Goal: Task Accomplishment & Management: Complete application form

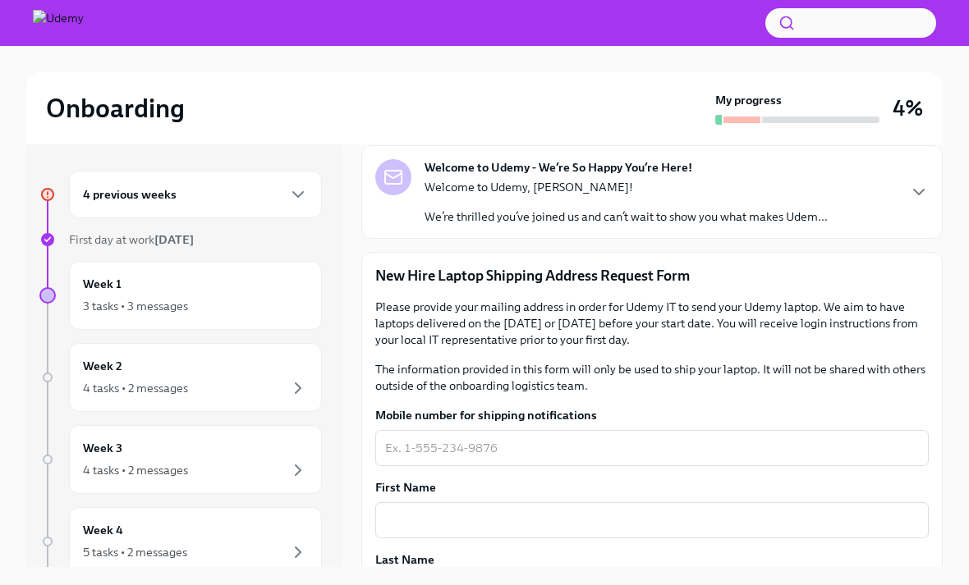
scroll to position [64, 0]
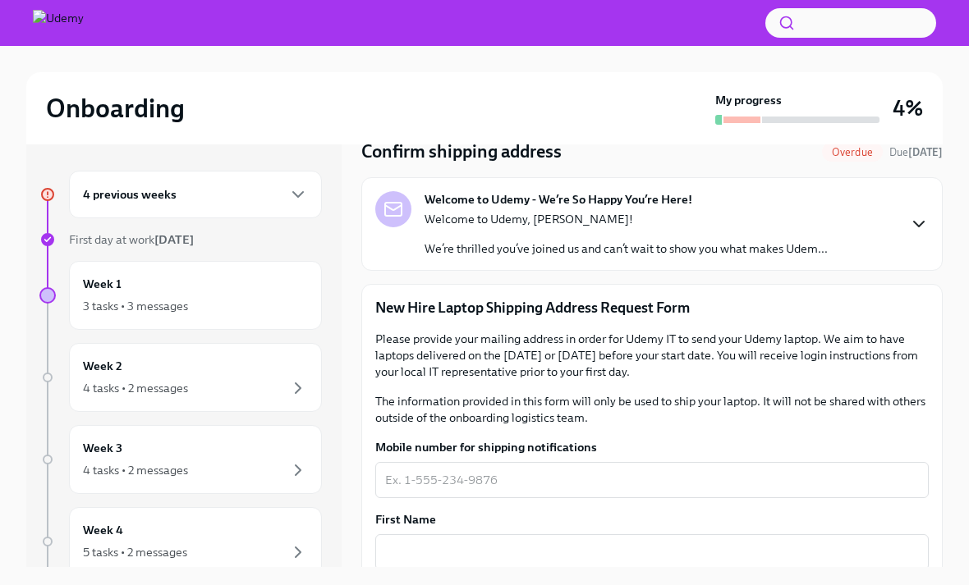
click at [926, 228] on icon "button" at bounding box center [919, 224] width 20 height 20
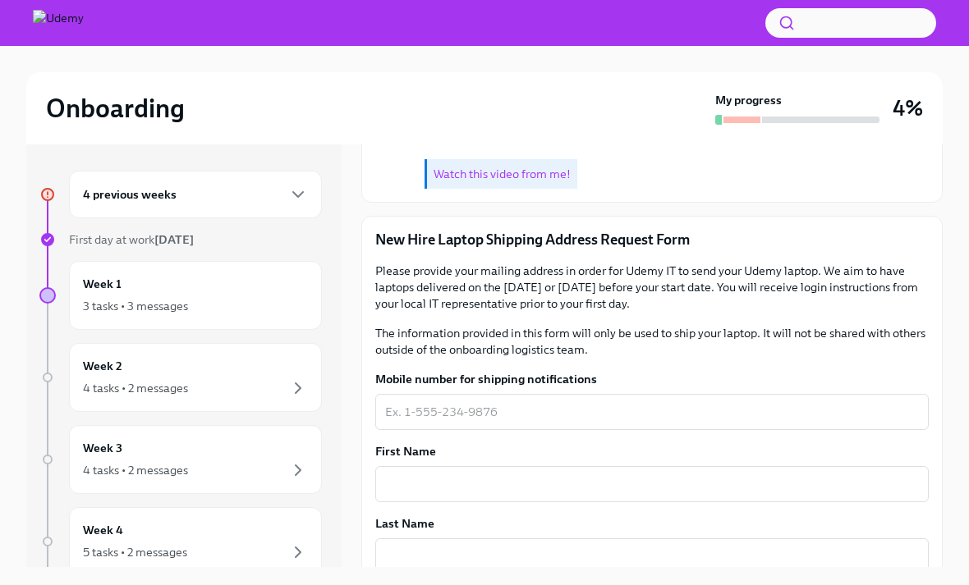
scroll to position [591, 0]
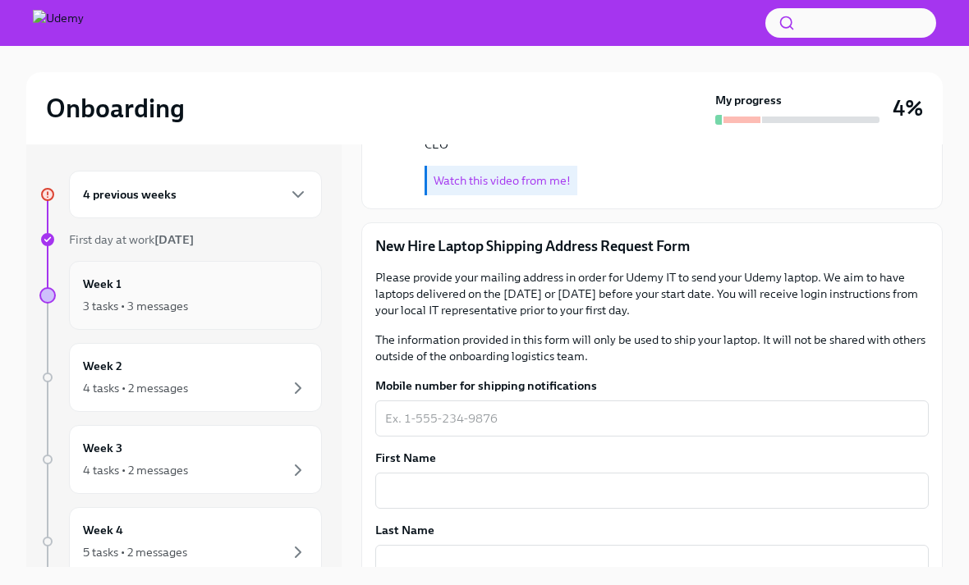
click at [239, 280] on div "Week 1 3 tasks • 3 messages" at bounding box center [195, 295] width 225 height 41
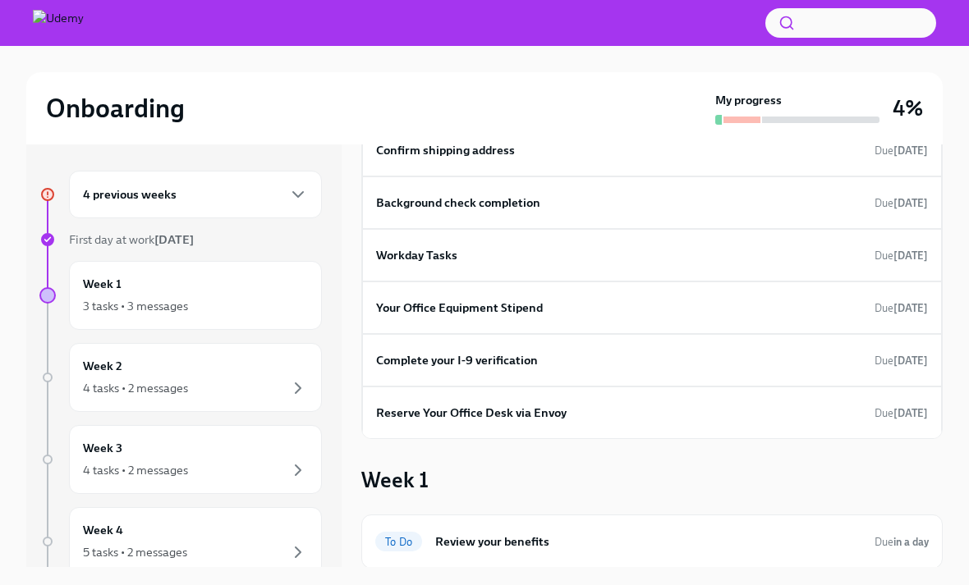
scroll to position [103, 0]
click at [553, 363] on div "Complete your I-9 verification Due [DATE]" at bounding box center [652, 360] width 552 height 25
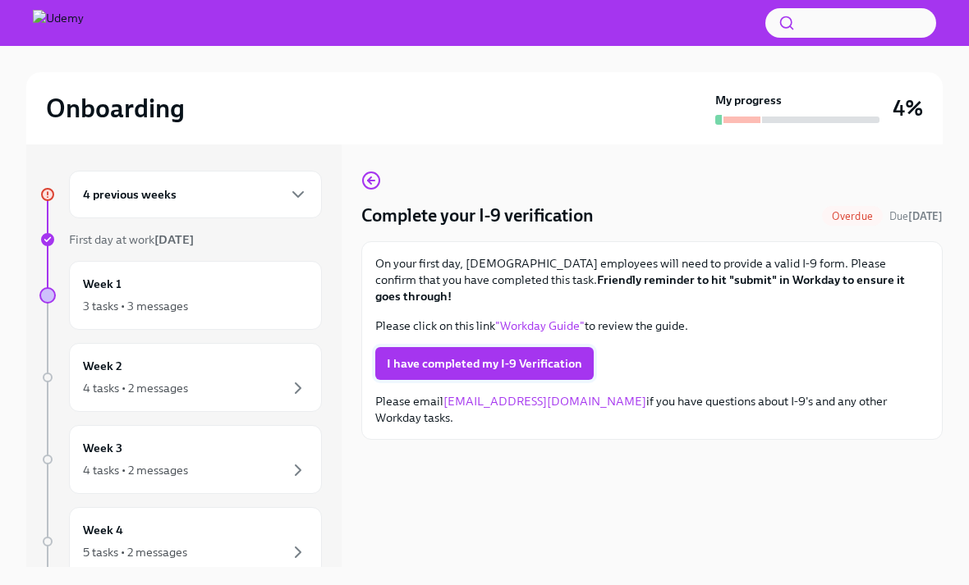
click at [558, 355] on span "I have completed my I-9 Verification" at bounding box center [484, 363] width 195 height 16
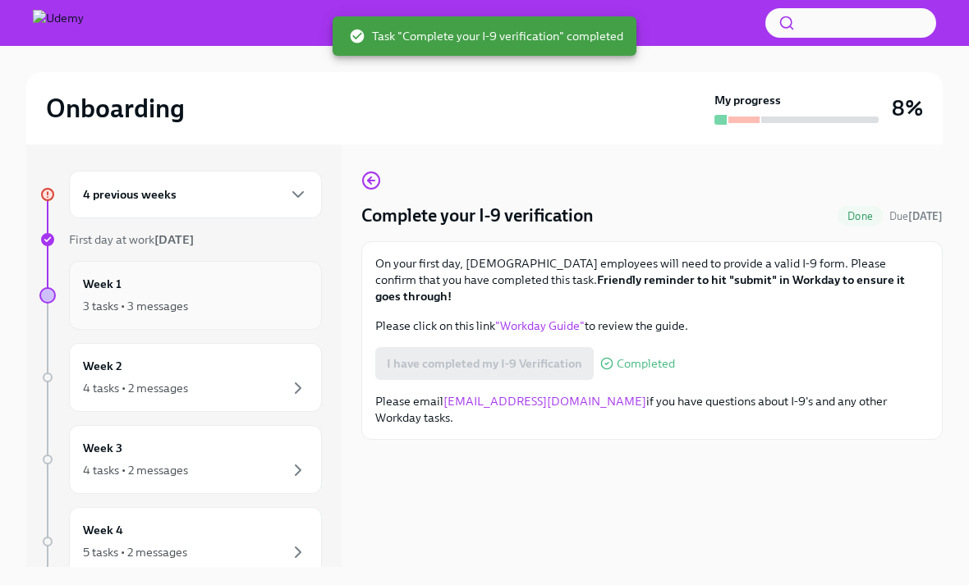
click at [249, 286] on div "Week 1 3 tasks • 3 messages" at bounding box center [195, 295] width 225 height 41
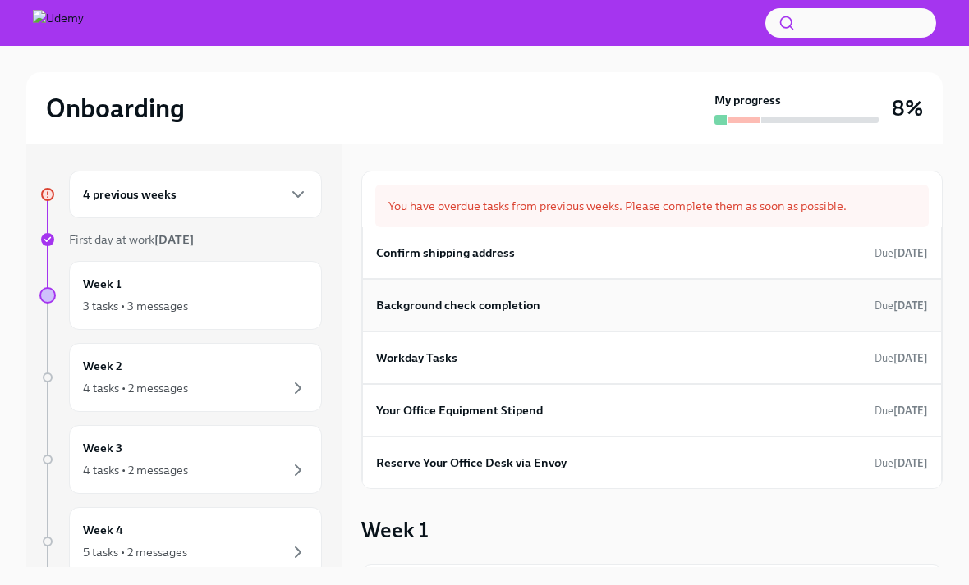
click at [518, 301] on h6 "Background check completion" at bounding box center [458, 305] width 164 height 18
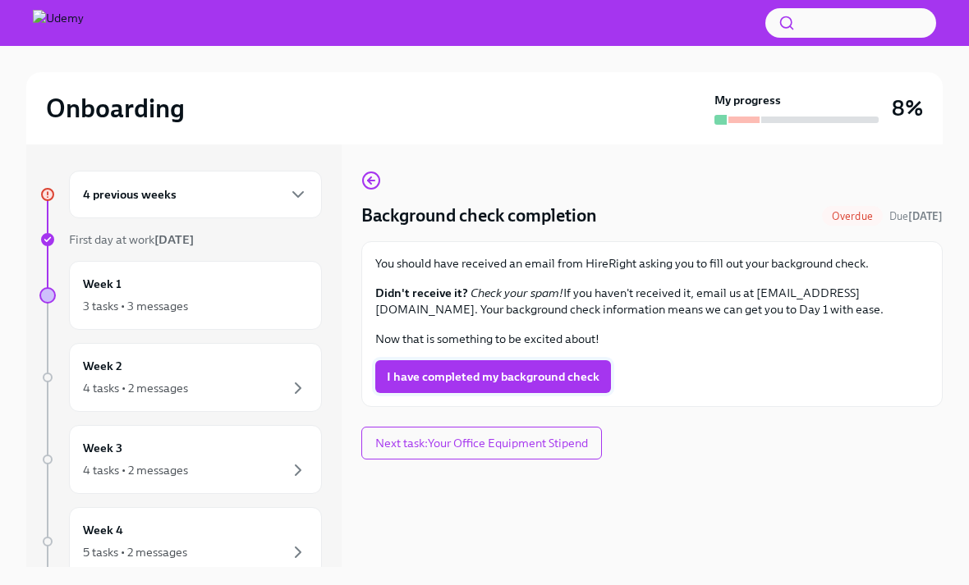
click at [541, 376] on span "I have completed my background check" at bounding box center [493, 377] width 213 height 16
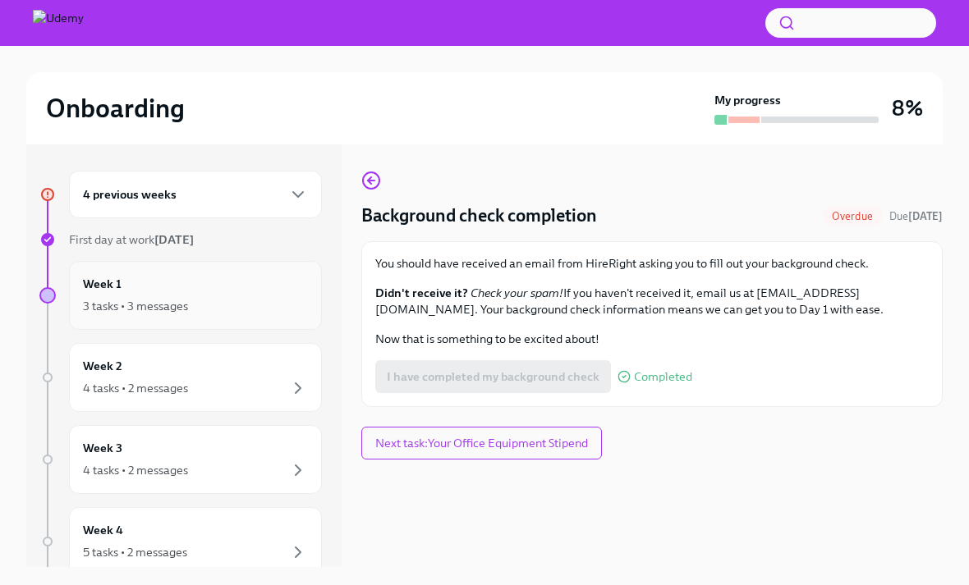
click at [237, 287] on div "Week 1 3 tasks • 3 messages" at bounding box center [195, 295] width 225 height 41
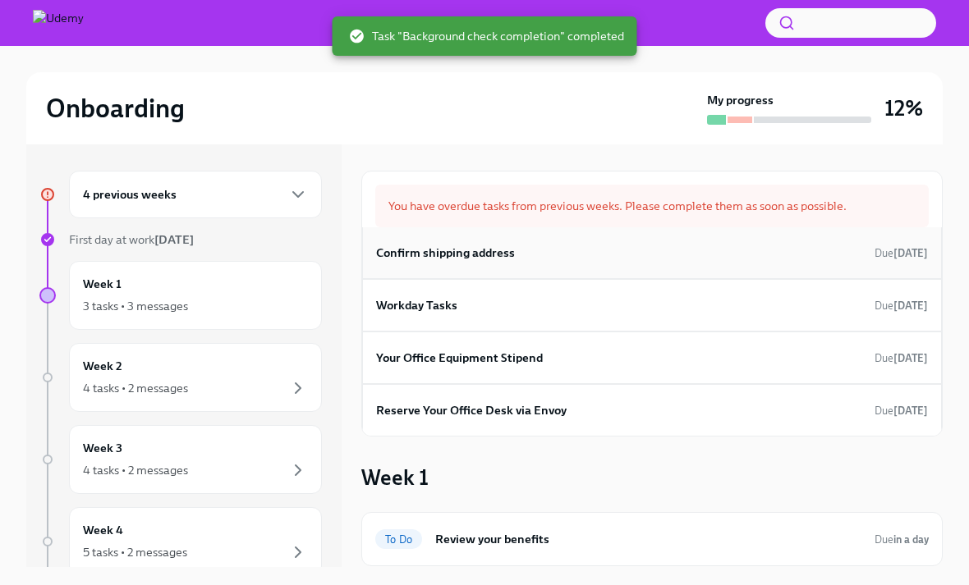
click at [743, 245] on div "Confirm shipping address Due [DATE]" at bounding box center [652, 253] width 552 height 25
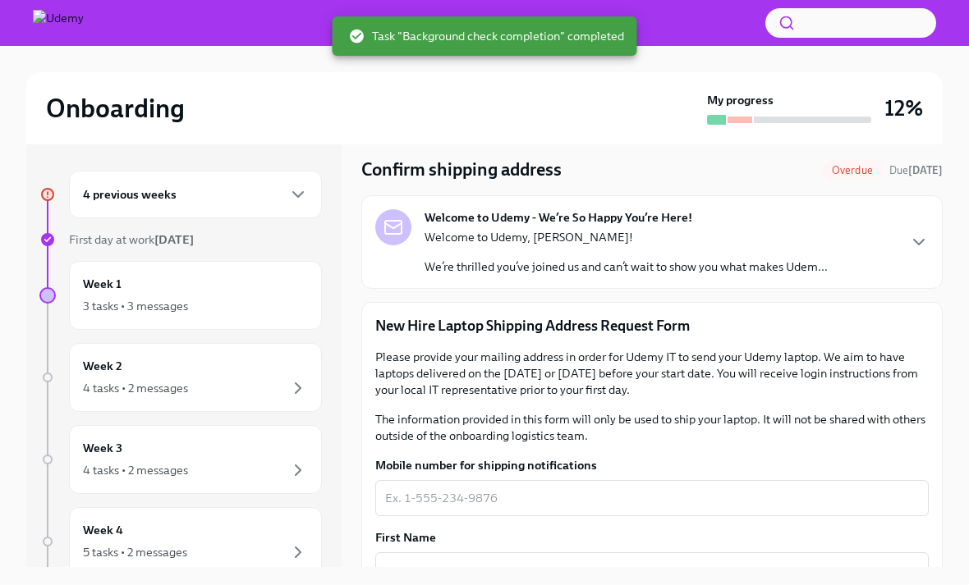
scroll to position [53, 0]
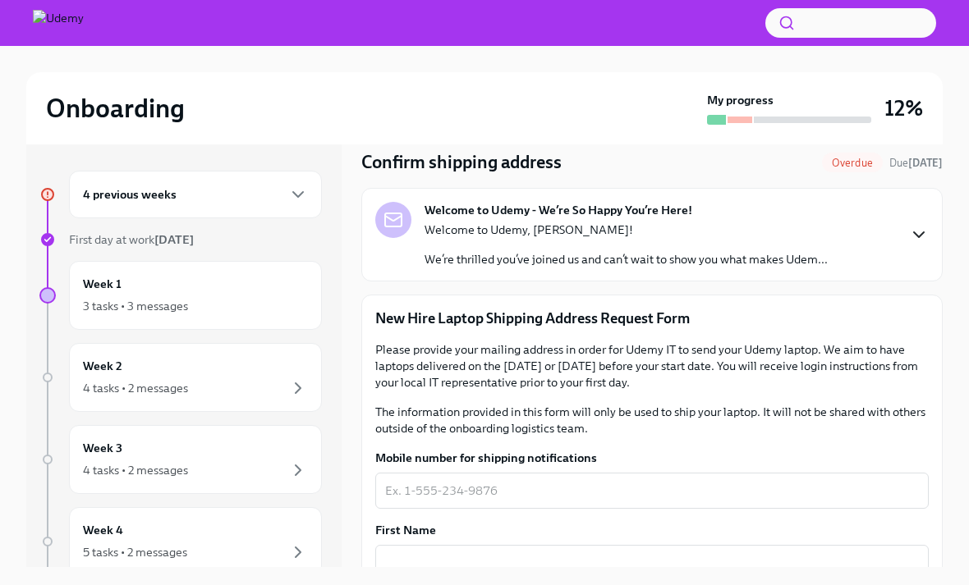
click at [915, 232] on icon "button" at bounding box center [919, 235] width 20 height 20
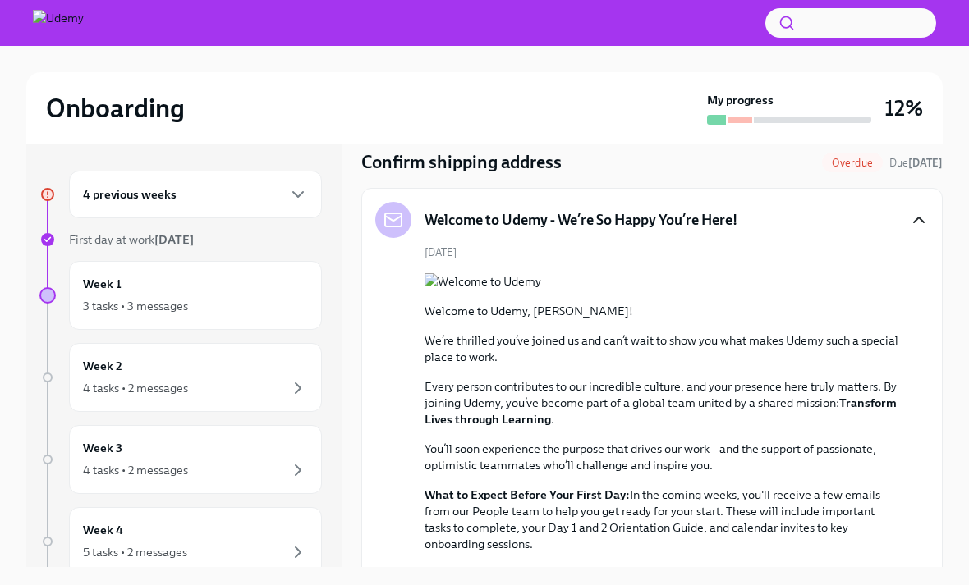
click at [918, 227] on icon "button" at bounding box center [919, 220] width 20 height 20
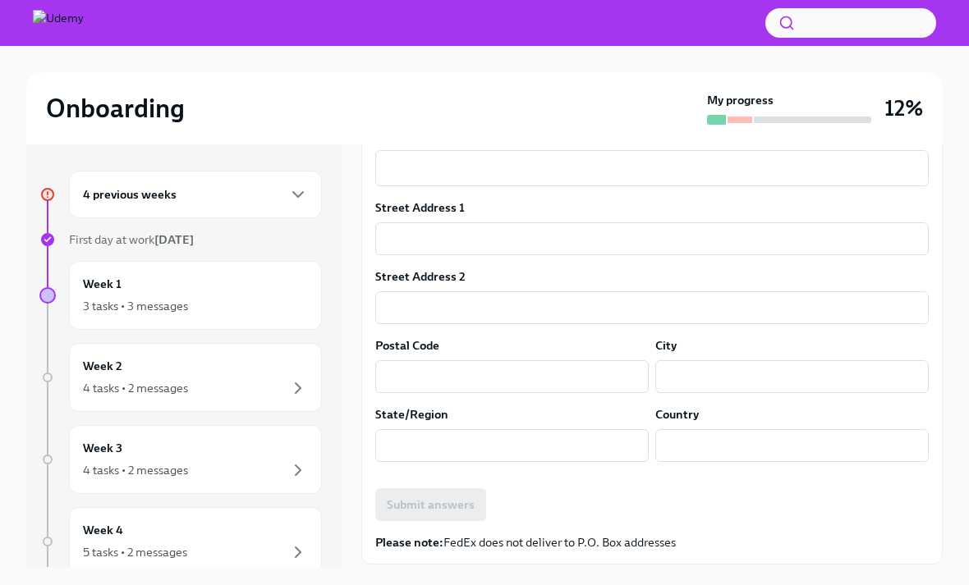
scroll to position [590, 0]
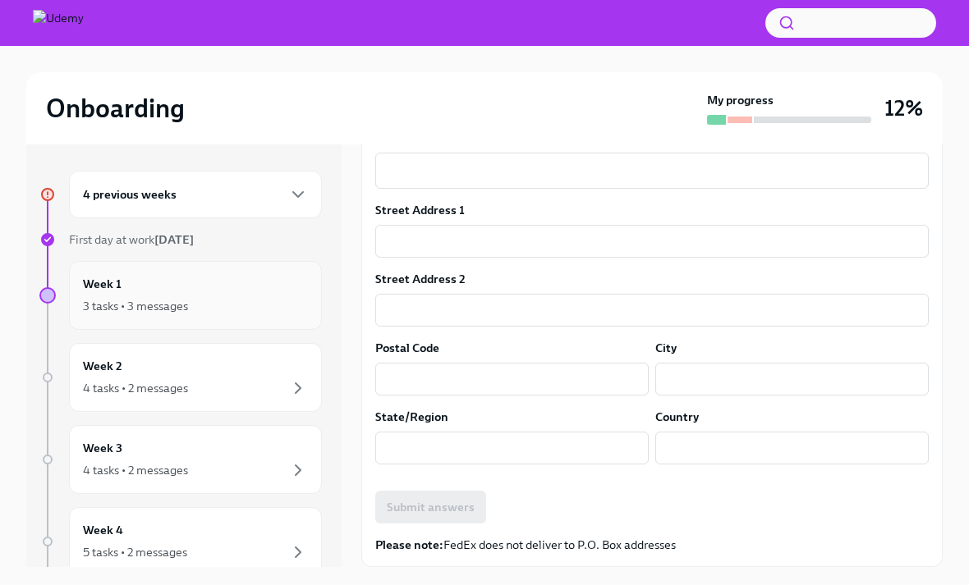
click at [246, 291] on div "Week 1 3 tasks • 3 messages" at bounding box center [195, 295] width 225 height 41
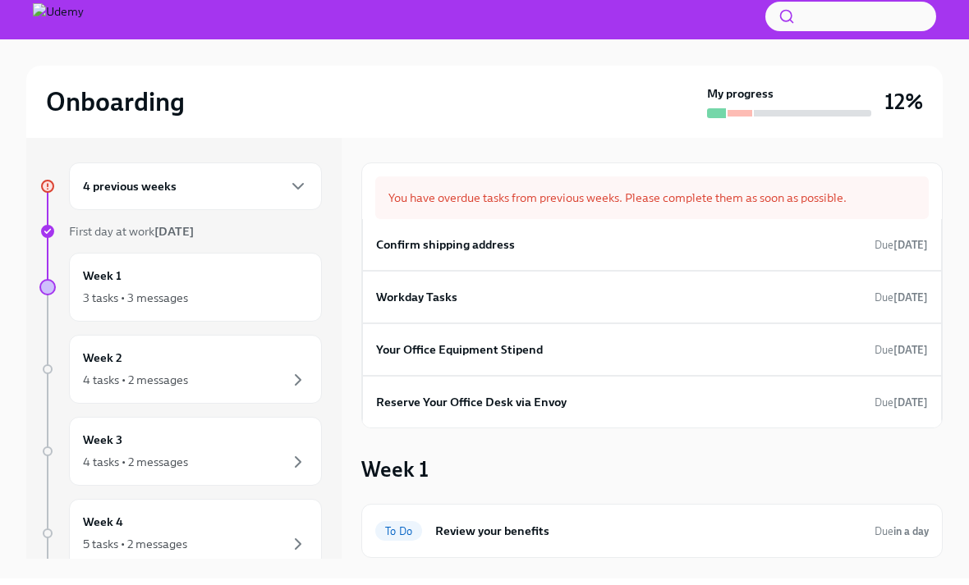
scroll to position [2, 0]
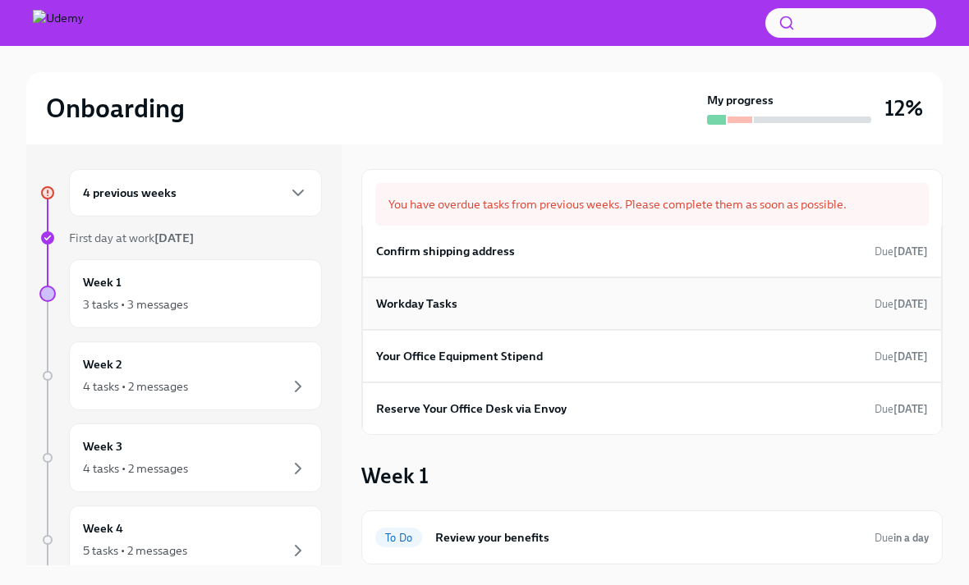
click at [681, 305] on div "Workday Tasks Due [DATE]" at bounding box center [652, 303] width 552 height 25
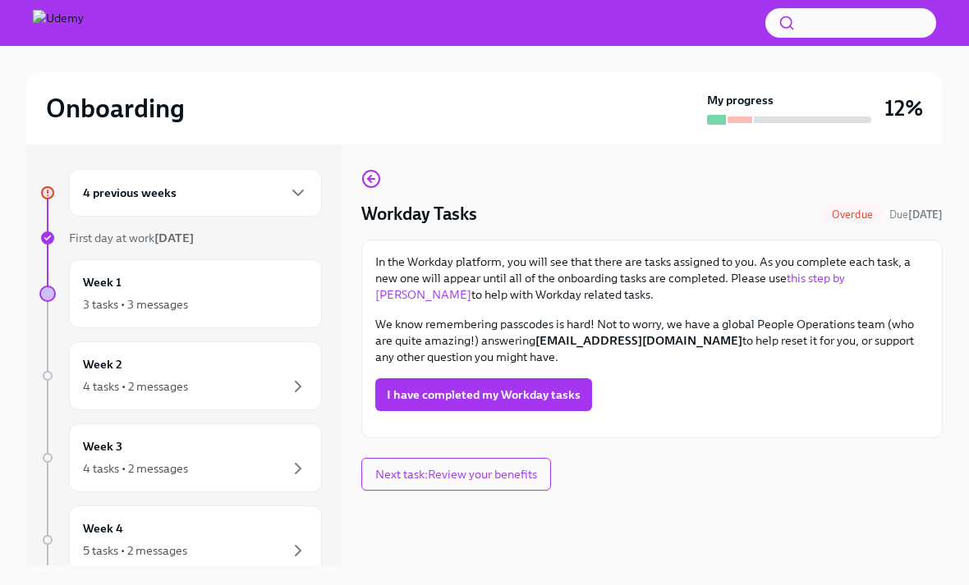
scroll to position [26, 0]
click at [247, 293] on div "Week 1 3 tasks • 3 messages" at bounding box center [195, 293] width 225 height 41
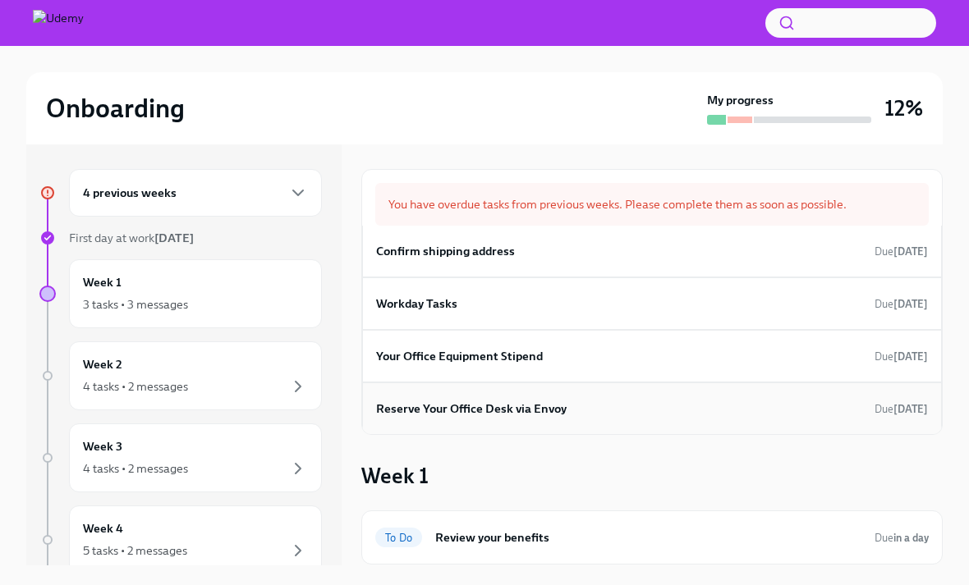
click at [584, 411] on div "Reserve Your Office Desk via Envoy Due [DATE]" at bounding box center [652, 409] width 552 height 25
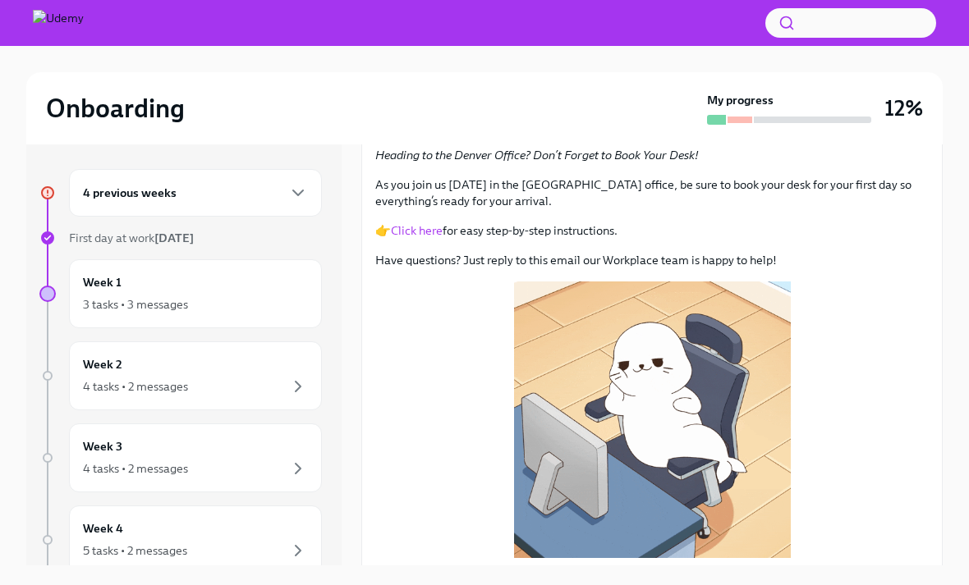
scroll to position [107, 0]
click at [488, 585] on span "I have reserved my office desk" at bounding box center [468, 588] width 163 height 16
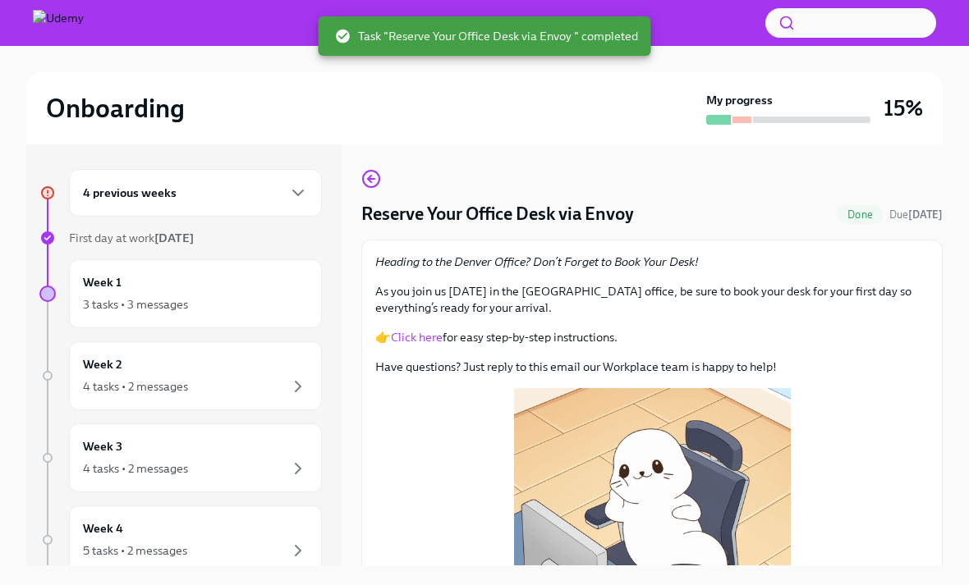
scroll to position [0, 0]
click at [361, 186] on icon "button" at bounding box center [371, 179] width 20 height 20
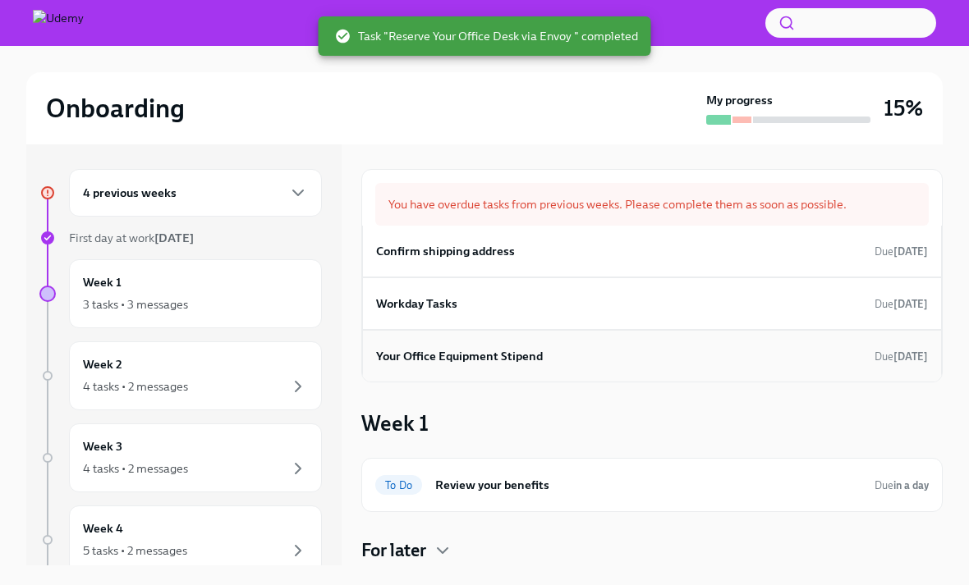
click at [695, 346] on div "Your Office Equipment Stipend Due [DATE]" at bounding box center [652, 356] width 552 height 25
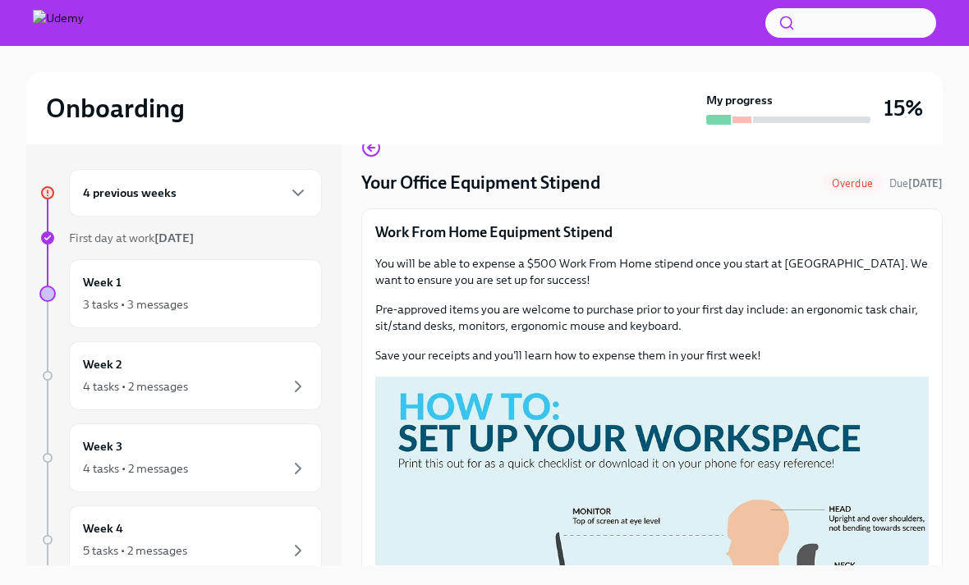
scroll to position [12, 0]
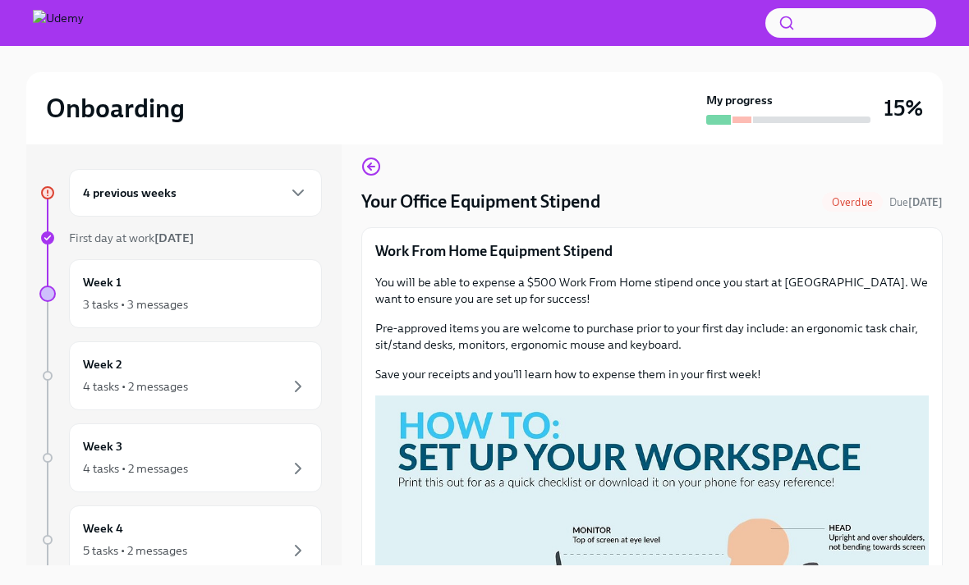
click at [256, 198] on div "4 previous weeks" at bounding box center [195, 193] width 225 height 20
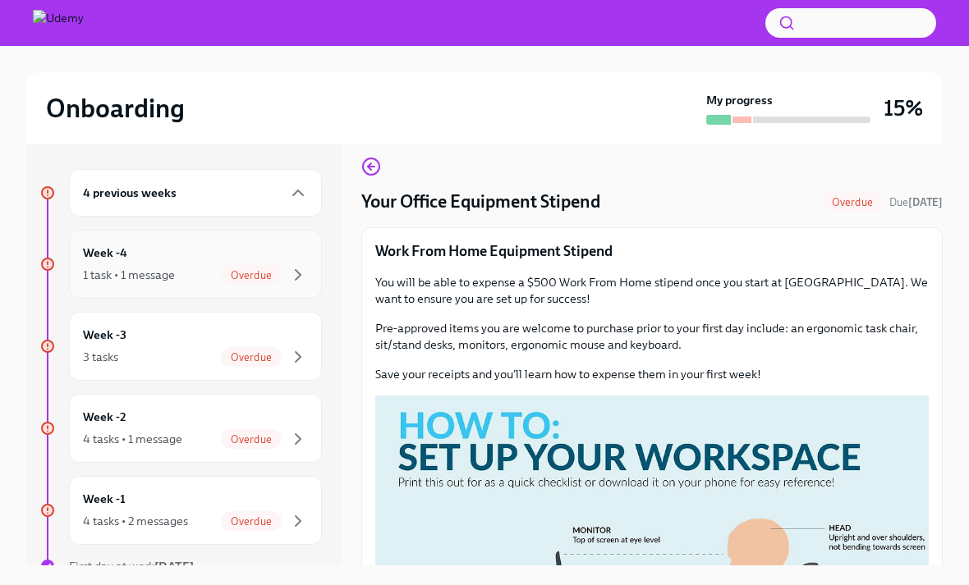
click at [261, 273] on span "Overdue" at bounding box center [251, 275] width 61 height 12
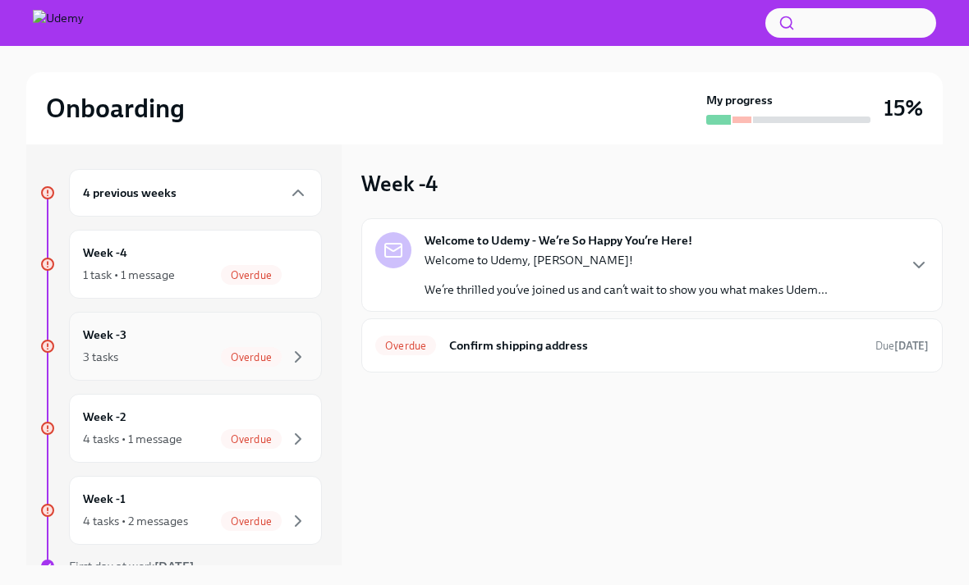
click at [244, 349] on div "Overdue" at bounding box center [251, 357] width 61 height 20
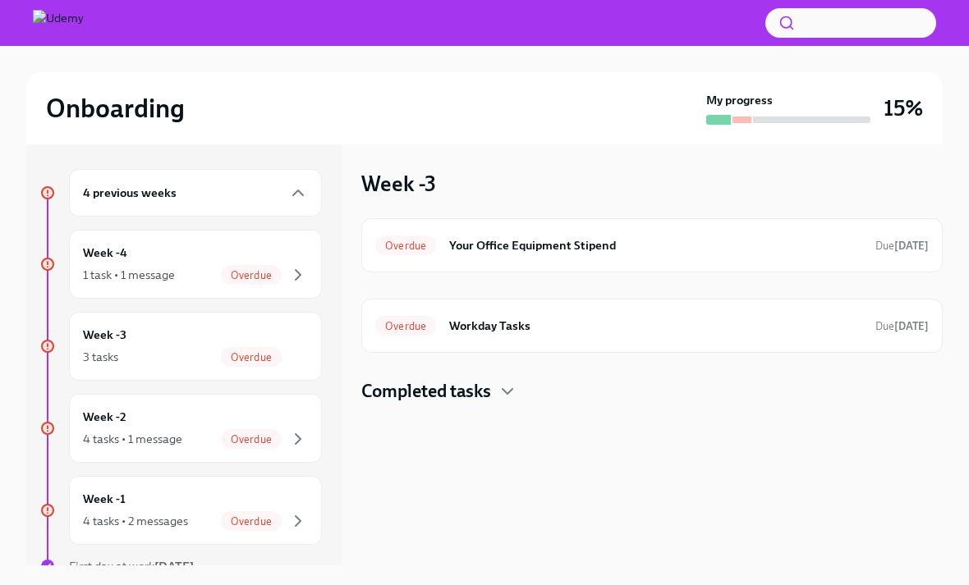
click at [431, 389] on h4 "Completed tasks" at bounding box center [426, 391] width 130 height 25
click at [504, 395] on icon "button" at bounding box center [508, 392] width 20 height 20
click at [248, 342] on div "Week -3 3 tasks Overdue" at bounding box center [195, 346] width 225 height 41
click at [253, 342] on div "Week -3 3 tasks Overdue" at bounding box center [195, 346] width 225 height 41
click at [267, 425] on div "Week -2 4 tasks • 1 message Overdue" at bounding box center [195, 428] width 225 height 41
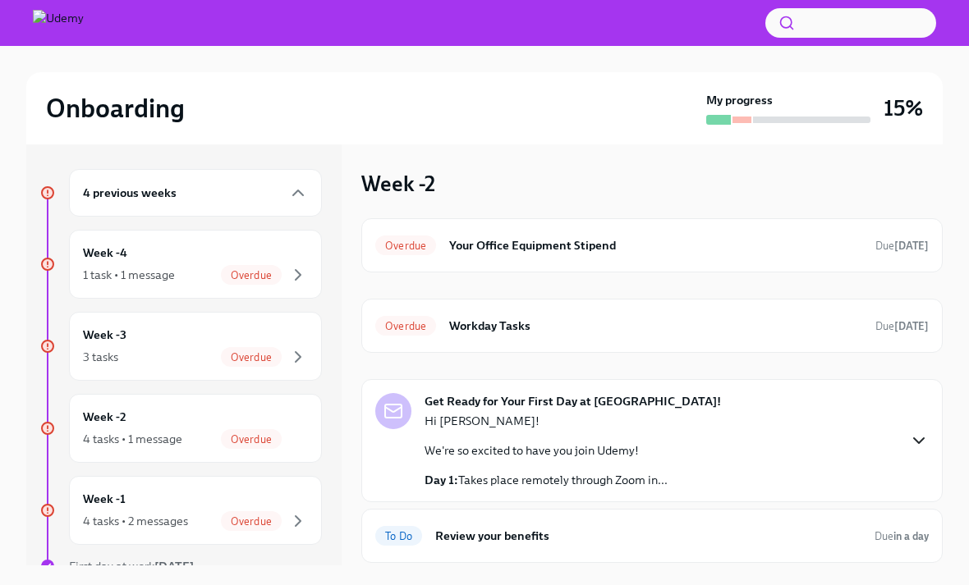
click at [920, 431] on icon "button" at bounding box center [919, 441] width 20 height 20
click at [749, 236] on h6 "Your Office Equipment Stipend" at bounding box center [655, 245] width 413 height 18
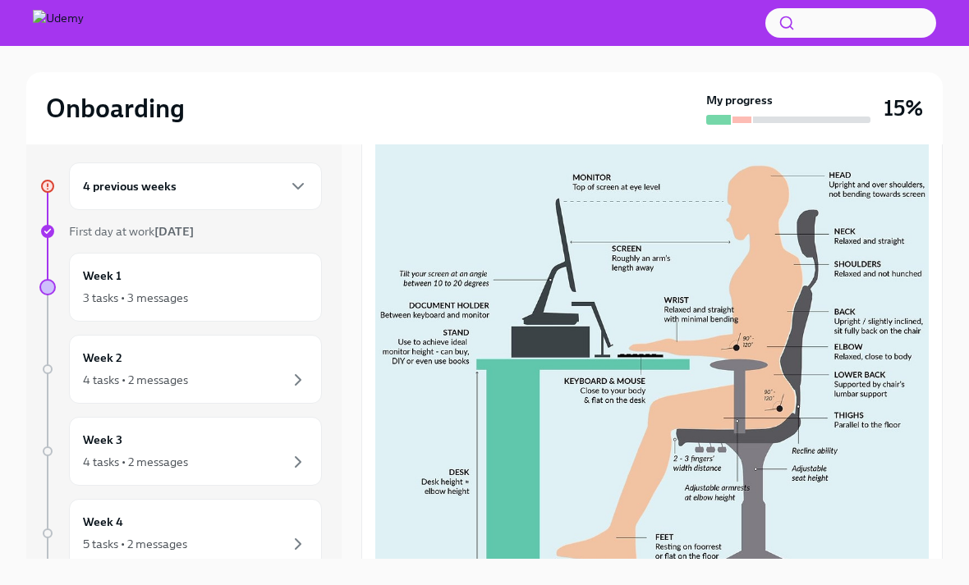
scroll to position [359, 0]
